Goal: Task Accomplishment & Management: Use online tool/utility

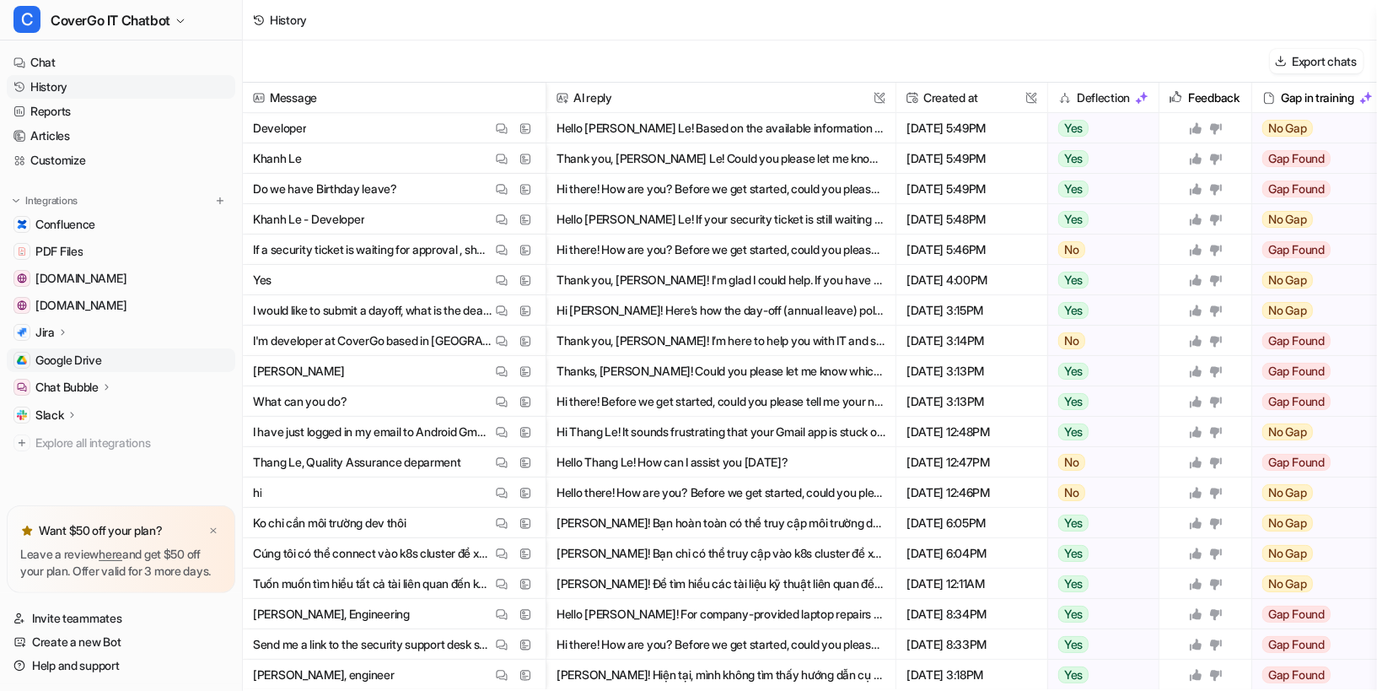
click at [61, 364] on span "Google Drive" at bounding box center [68, 360] width 67 height 17
click at [97, 357] on span "Google Drive" at bounding box center [68, 360] width 67 height 17
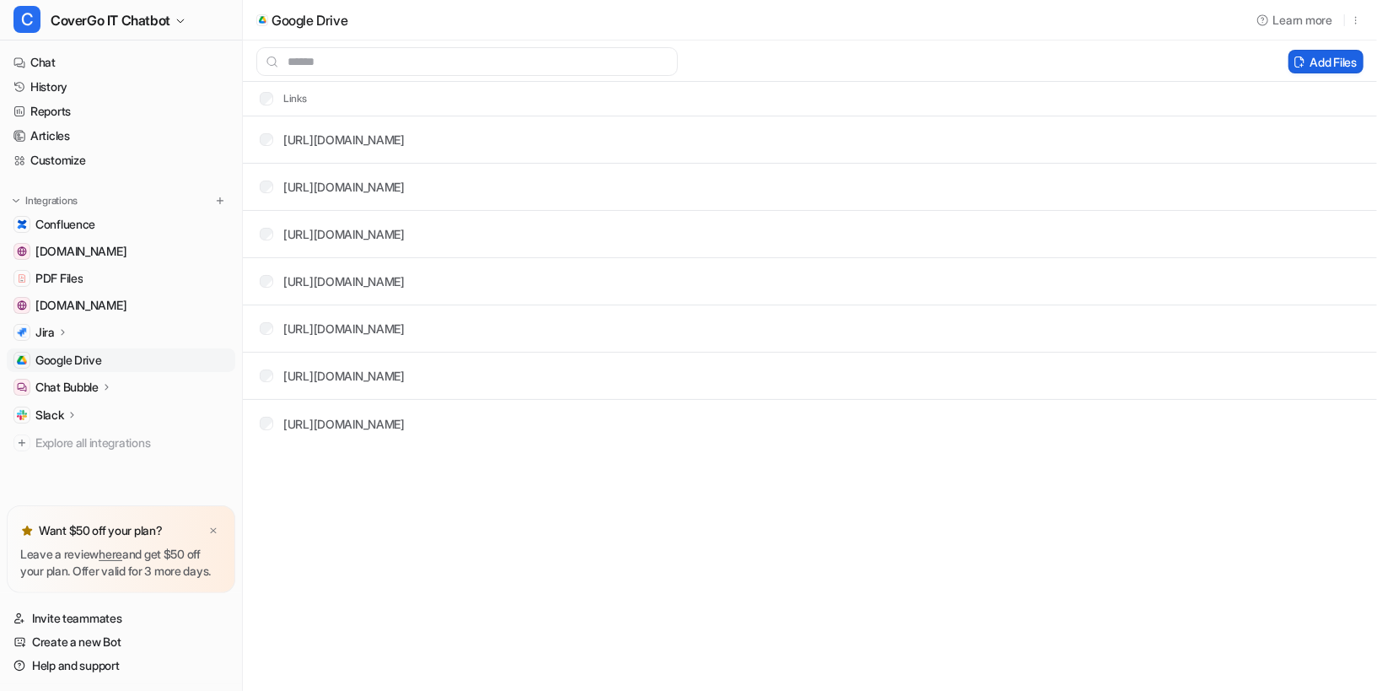
click at [1326, 61] on button "Add Files" at bounding box center [1326, 62] width 75 height 24
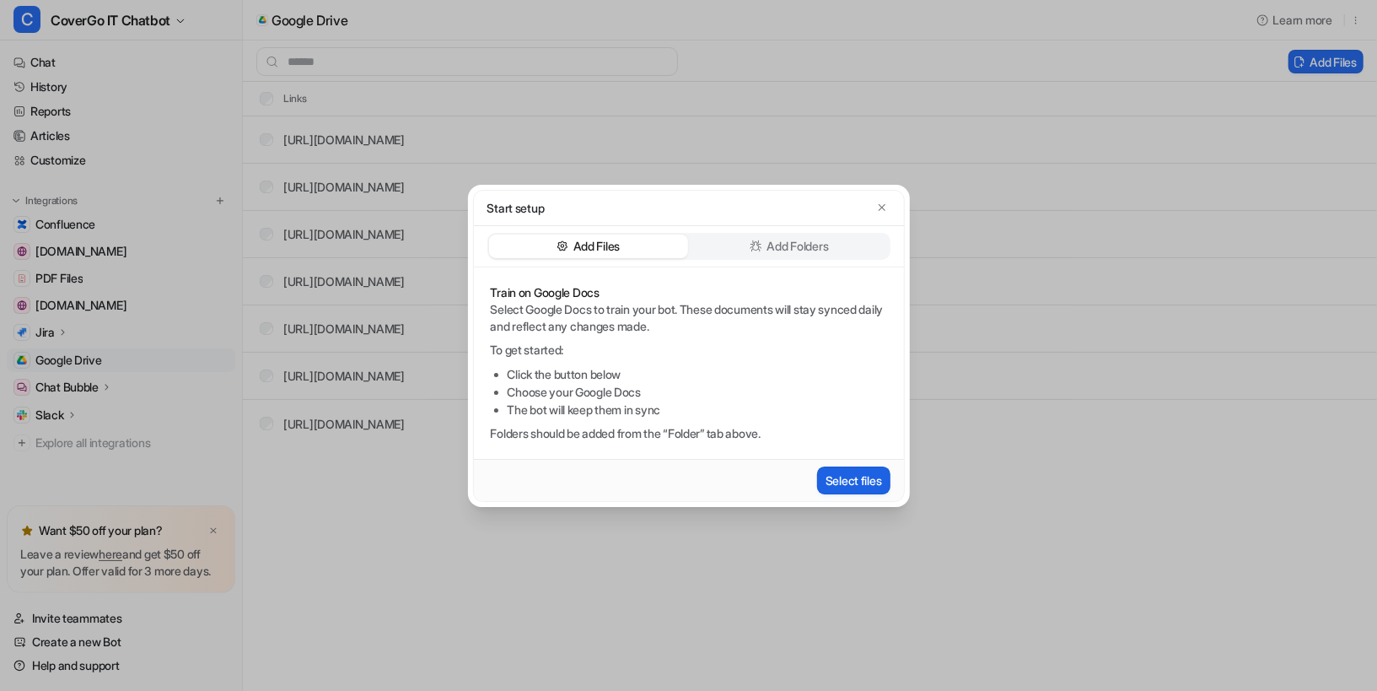
click at [863, 470] on button "Select files" at bounding box center [853, 480] width 73 height 28
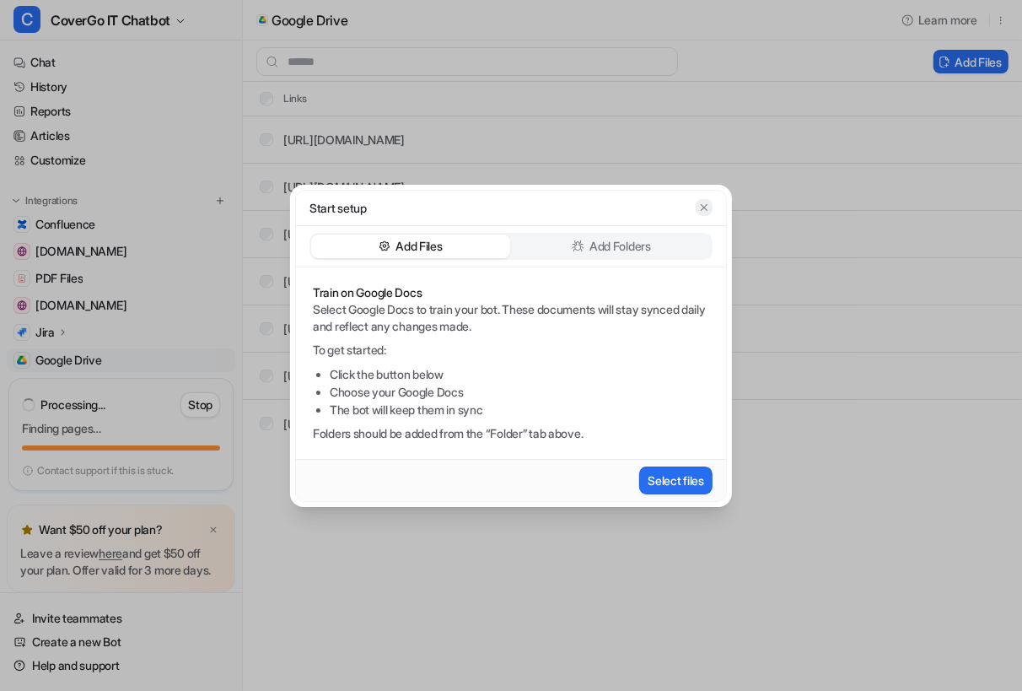
click at [708, 204] on icon "button" at bounding box center [704, 208] width 12 height 12
